Goal: Find specific page/section: Find specific page/section

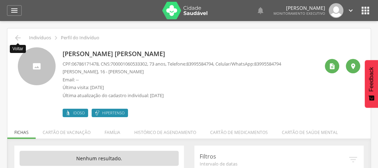
click at [17, 37] on icon "" at bounding box center [18, 38] width 8 height 8
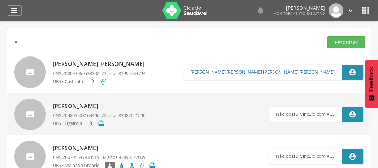
type input "*"
click at [354, 41] on button "Pesquisar" at bounding box center [346, 42] width 38 height 12
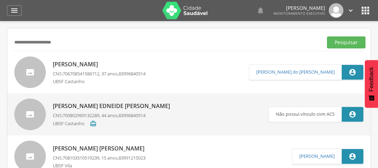
click at [94, 62] on p "[PERSON_NAME]" at bounding box center [99, 64] width 93 height 8
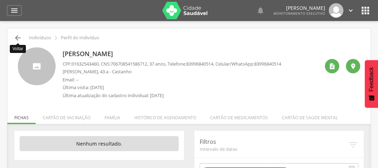
click at [17, 36] on icon "" at bounding box center [18, 38] width 8 height 8
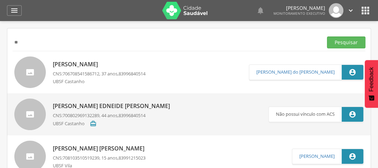
type input "*"
type input "**********"
click at [347, 41] on button "Pesquisar" at bounding box center [346, 42] width 38 height 12
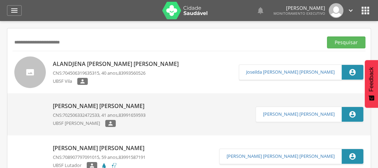
click at [101, 65] on p "Alandjena [PERSON_NAME] [PERSON_NAME]" at bounding box center [117, 64] width 129 height 8
